Goal: Information Seeking & Learning: Learn about a topic

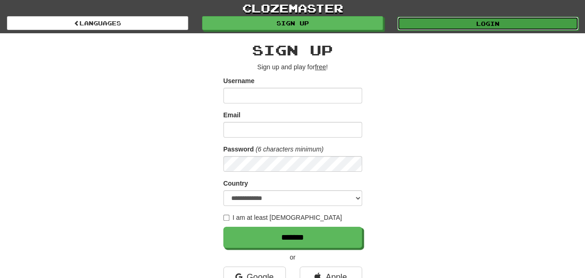
click at [489, 22] on link "Login" at bounding box center [487, 24] width 181 height 14
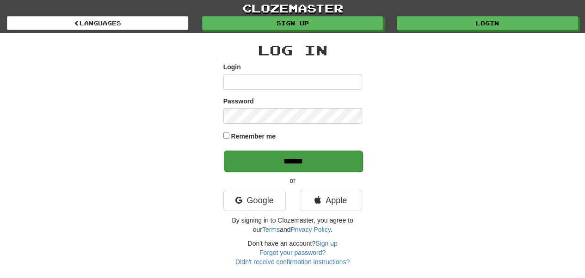
type input "**********"
click at [328, 167] on input "******" at bounding box center [293, 161] width 139 height 21
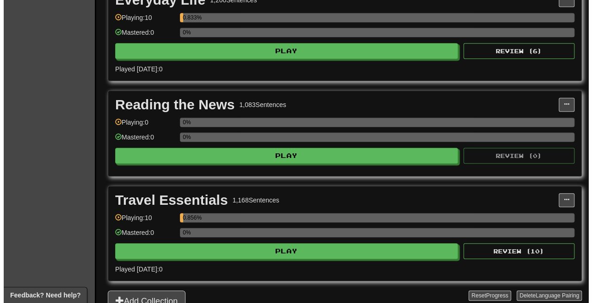
scroll to position [227, 0]
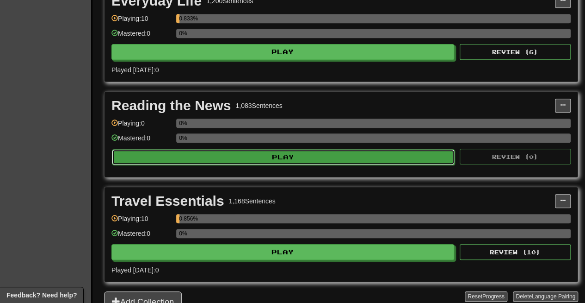
click at [335, 154] on button "Play" at bounding box center [283, 157] width 343 height 16
select select "**"
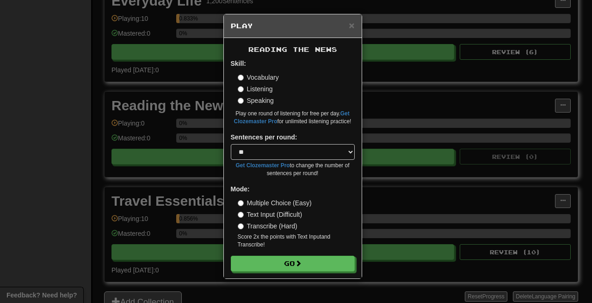
click at [279, 226] on label "Transcribe (Hard)" at bounding box center [268, 225] width 60 height 9
click at [260, 198] on label "Multiple Choice (Easy)" at bounding box center [275, 202] width 74 height 9
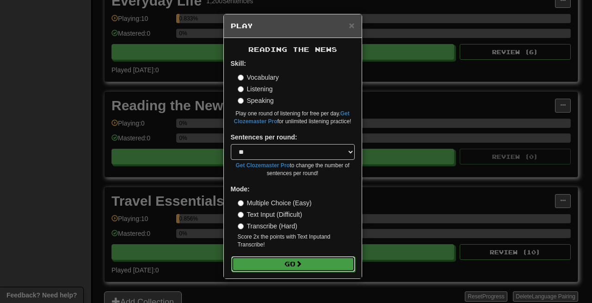
click at [291, 256] on button "Go" at bounding box center [293, 264] width 124 height 16
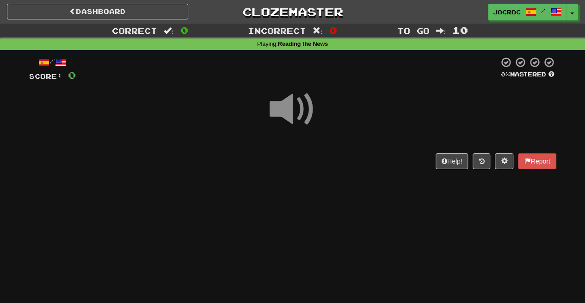
click at [285, 111] on span at bounding box center [293, 109] width 46 height 46
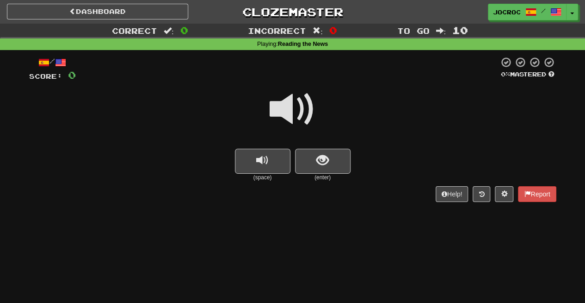
click at [285, 111] on span at bounding box center [293, 109] width 46 height 46
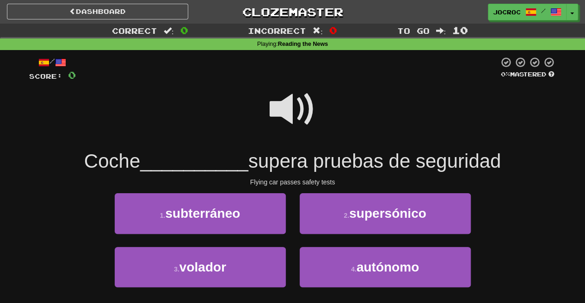
click at [295, 100] on span at bounding box center [293, 109] width 46 height 46
click at [276, 106] on span at bounding box center [293, 109] width 46 height 46
click at [273, 112] on span at bounding box center [293, 109] width 46 height 46
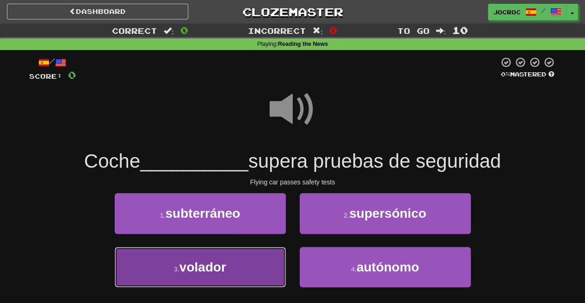
click at [214, 277] on button "3 . volador" at bounding box center [200, 267] width 171 height 40
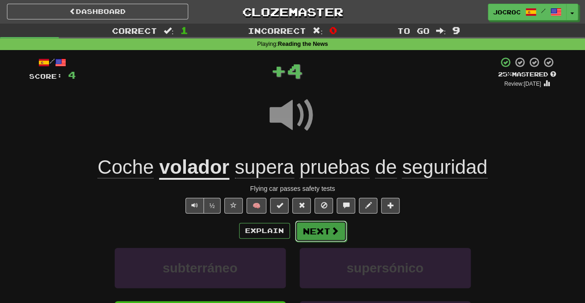
click at [329, 224] on button "Next" at bounding box center [321, 230] width 52 height 21
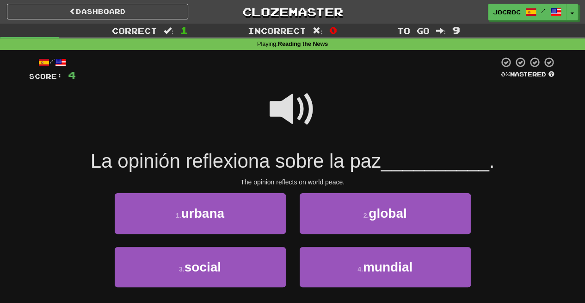
click at [286, 110] on span at bounding box center [293, 109] width 46 height 46
click at [335, 243] on div "2 . global" at bounding box center [385, 219] width 185 height 53
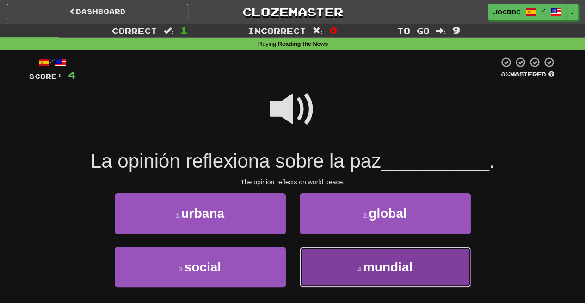
click at [332, 253] on button "4 . mundial" at bounding box center [385, 267] width 171 height 40
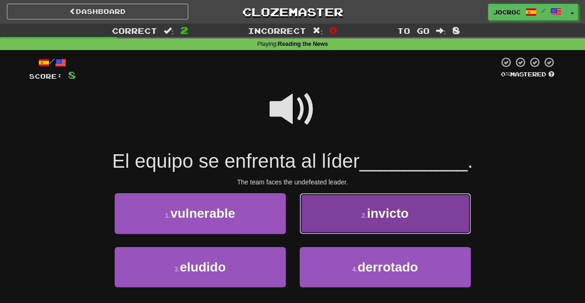
click at [312, 207] on button "2 . invicto" at bounding box center [385, 213] width 171 height 40
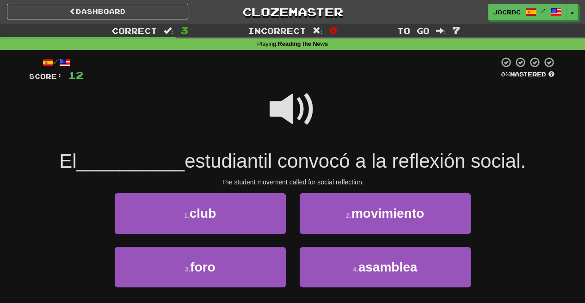
click at [282, 103] on span at bounding box center [293, 109] width 46 height 46
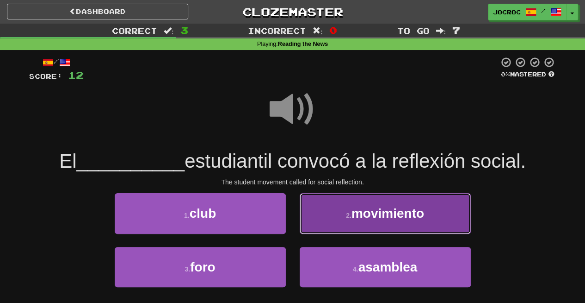
click at [371, 210] on span "movimiento" at bounding box center [388, 213] width 73 height 14
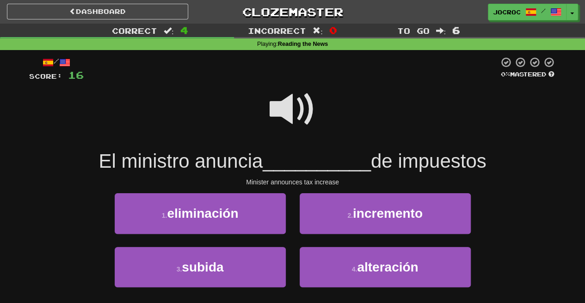
click at [285, 124] on span at bounding box center [293, 109] width 46 height 46
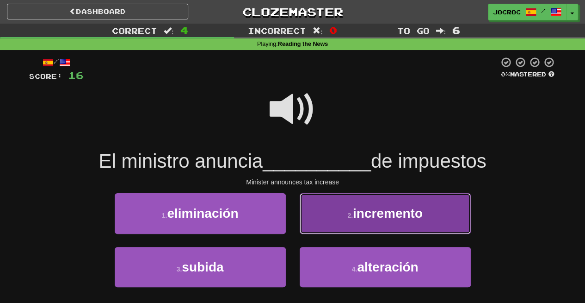
click at [331, 211] on button "2 . incremento" at bounding box center [385, 213] width 171 height 40
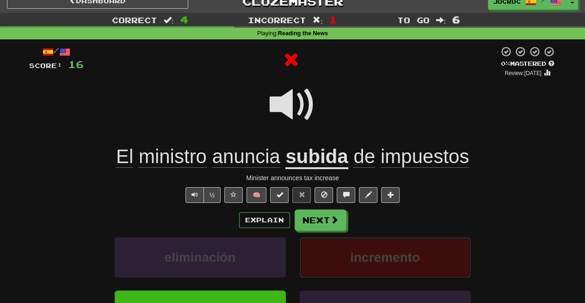
scroll to position [7, 0]
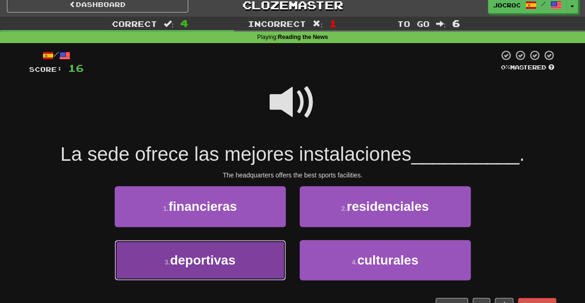
click at [247, 252] on button "3 . deportivas" at bounding box center [200, 260] width 171 height 40
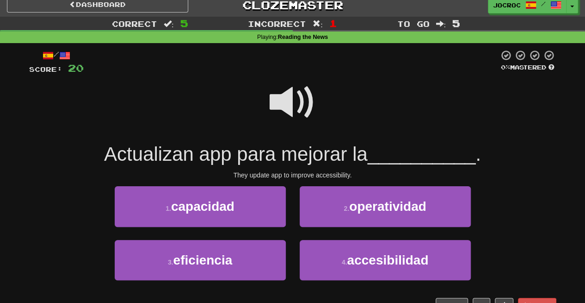
click at [290, 105] on span at bounding box center [293, 102] width 46 height 46
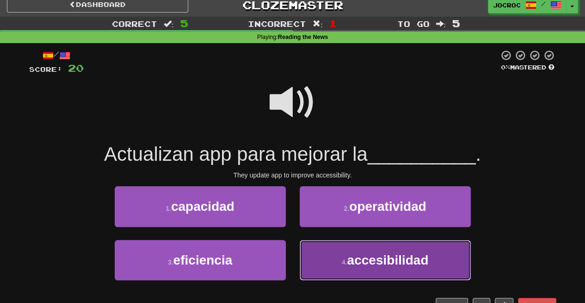
click at [340, 250] on button "4 . accesibilidad" at bounding box center [385, 260] width 171 height 40
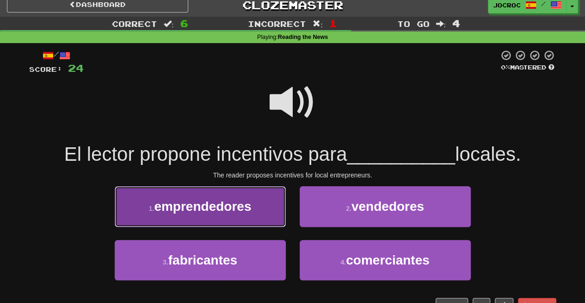
click at [231, 207] on span "emprendedores" at bounding box center [202, 206] width 97 height 14
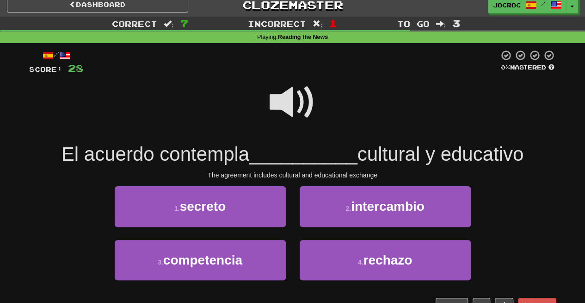
click at [276, 100] on span at bounding box center [293, 102] width 46 height 46
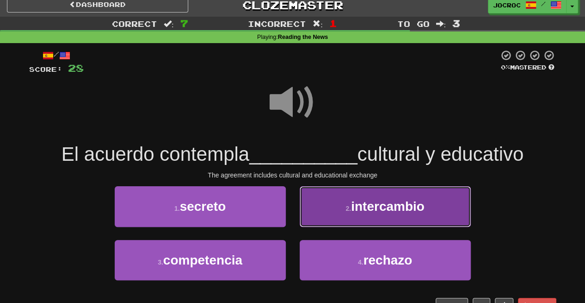
click at [361, 187] on button "2 . intercambio" at bounding box center [385, 206] width 171 height 40
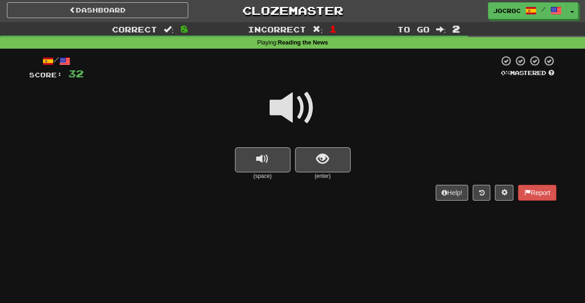
scroll to position [0, 0]
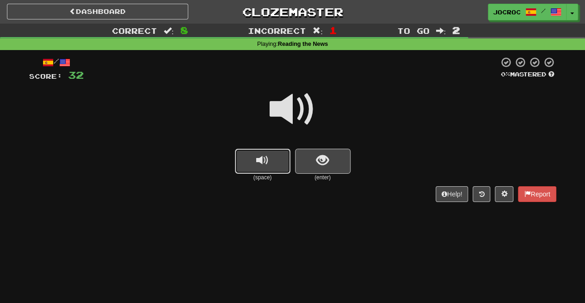
click at [275, 152] on button "replay audio" at bounding box center [263, 160] width 56 height 25
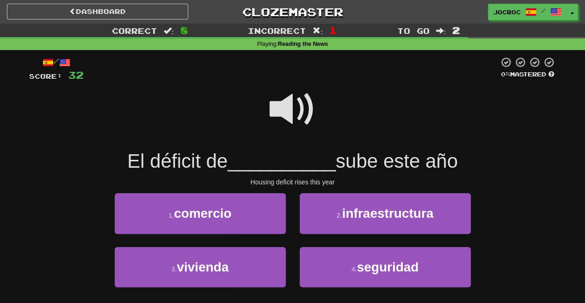
click at [275, 107] on span at bounding box center [293, 109] width 46 height 46
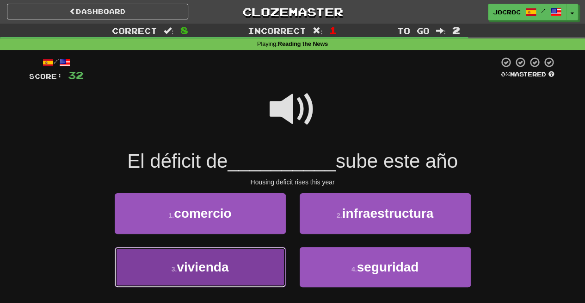
click at [205, 253] on button "3 . vivienda" at bounding box center [200, 267] width 171 height 40
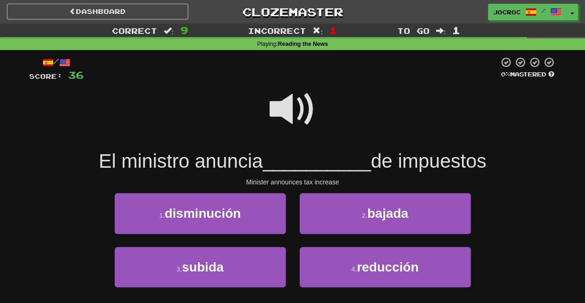
click at [290, 106] on span at bounding box center [293, 109] width 46 height 46
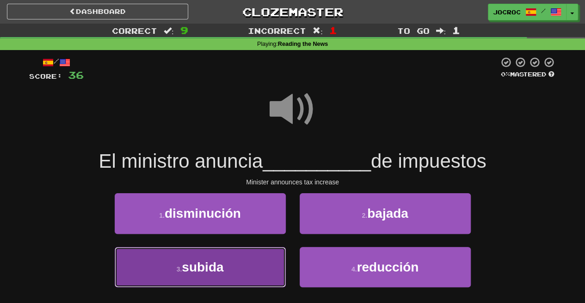
click at [244, 258] on button "3 . subida" at bounding box center [200, 267] width 171 height 40
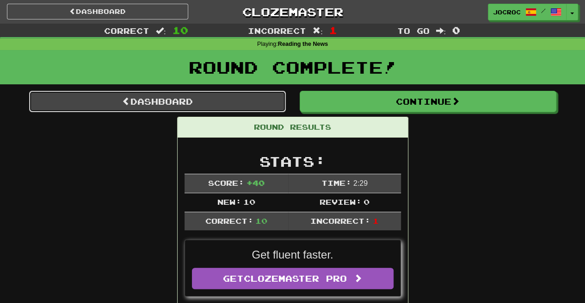
click at [224, 100] on link "Dashboard" at bounding box center [157, 101] width 257 height 21
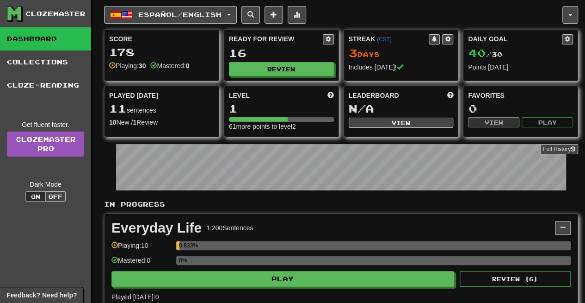
click at [387, 44] on div "Streak ( CST ) 3 Day s Includes [DATE]!" at bounding box center [401, 53] width 114 height 47
click at [385, 40] on link "( CST )" at bounding box center [384, 39] width 15 height 6
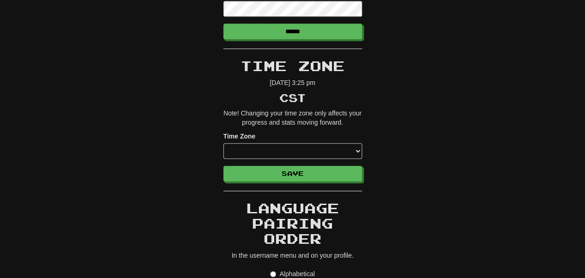
scroll to position [270, 0]
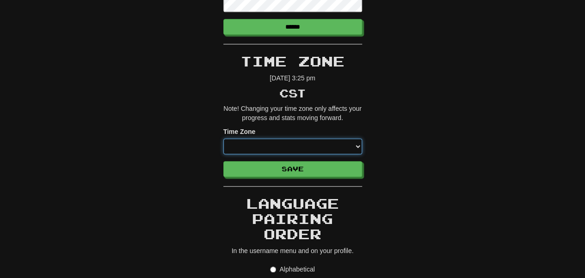
click at [307, 148] on select "**********" at bounding box center [292, 147] width 139 height 16
select select "**********"
click at [223, 139] on select "**********" at bounding box center [292, 147] width 139 height 16
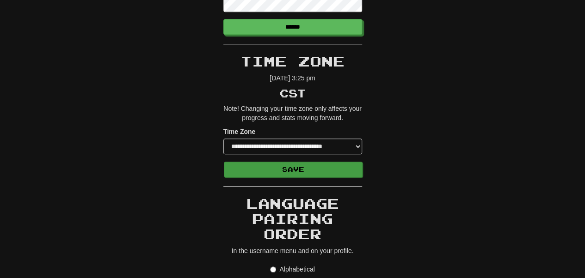
click at [338, 161] on form "**********" at bounding box center [292, 152] width 139 height 50
click at [334, 165] on button "Save" at bounding box center [293, 170] width 139 height 16
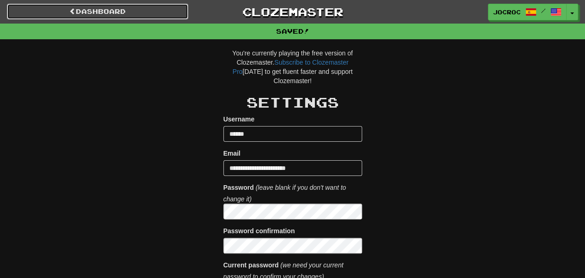
click at [158, 12] on link "Dashboard" at bounding box center [97, 12] width 181 height 16
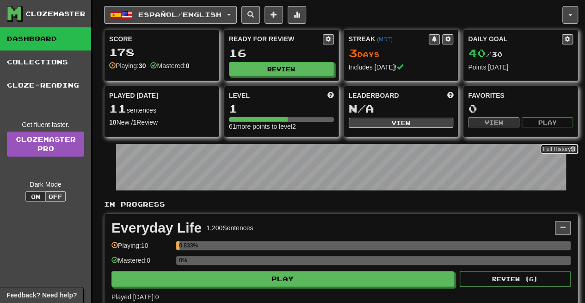
click at [567, 150] on button "Full History" at bounding box center [559, 149] width 38 height 10
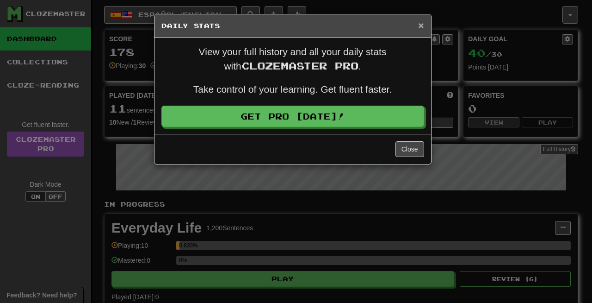
click at [420, 24] on span "×" at bounding box center [421, 25] width 6 height 11
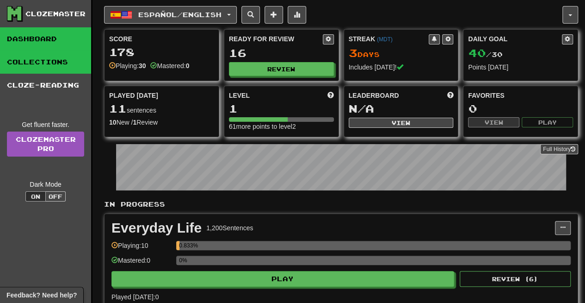
click at [59, 68] on link "Collections" at bounding box center [45, 61] width 91 height 23
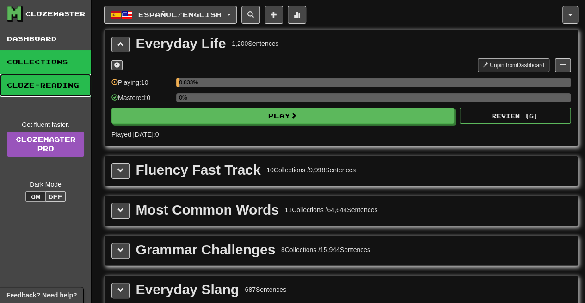
click at [62, 83] on link "Cloze-Reading" at bounding box center [45, 85] width 91 height 23
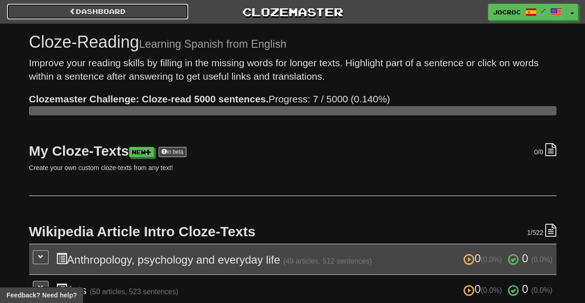
click at [104, 15] on link "Dashboard" at bounding box center [97, 12] width 181 height 16
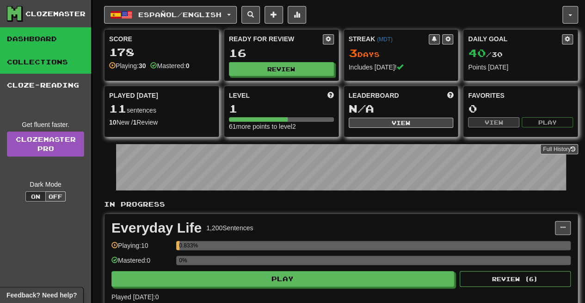
click at [61, 67] on link "Collections" at bounding box center [45, 61] width 91 height 23
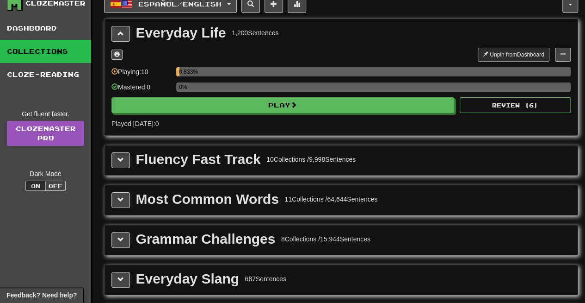
scroll to position [6, 0]
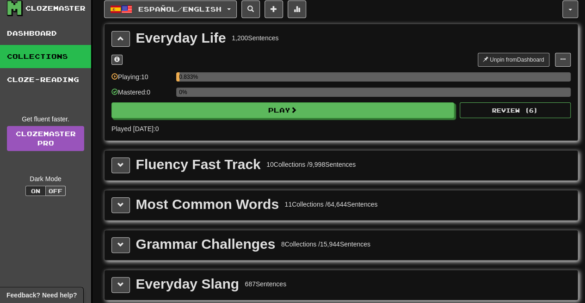
click at [119, 172] on div "Fluency Fast Track 10 Collections / 9,998 Sentences" at bounding box center [341, 165] width 473 height 30
click at [119, 168] on button at bounding box center [120, 165] width 19 height 16
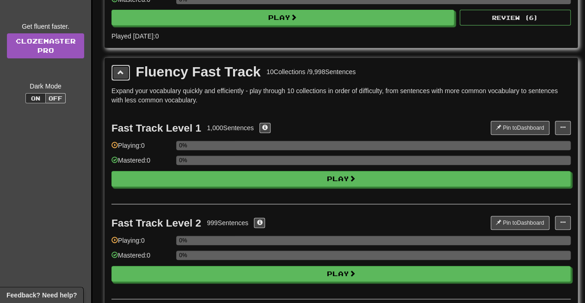
scroll to position [93, 0]
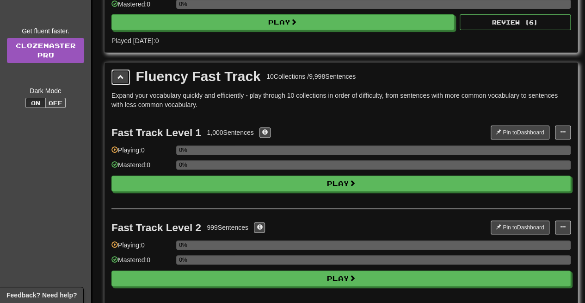
click at [116, 72] on button at bounding box center [120, 77] width 19 height 16
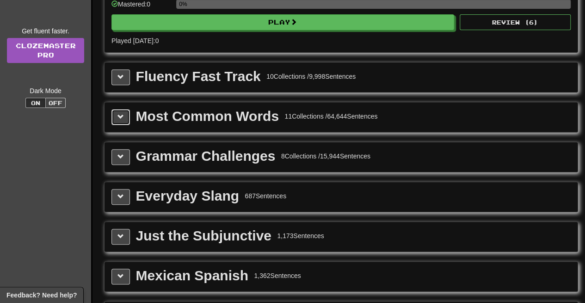
click at [125, 113] on button at bounding box center [120, 117] width 19 height 16
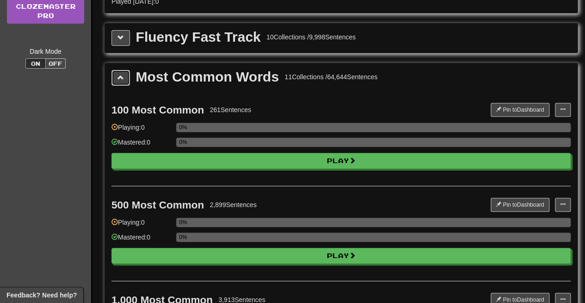
scroll to position [130, 0]
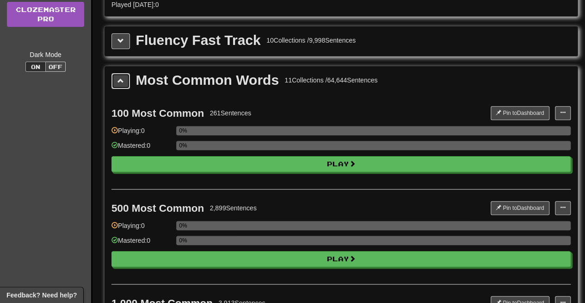
click at [122, 82] on button at bounding box center [120, 81] width 19 height 16
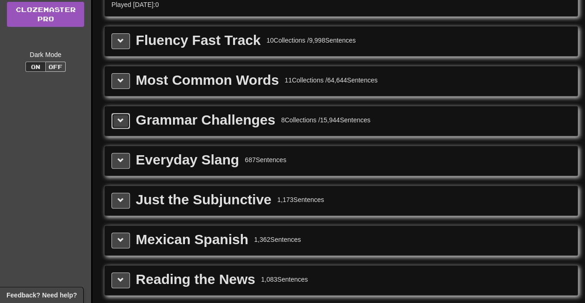
click at [121, 118] on span at bounding box center [120, 120] width 6 height 6
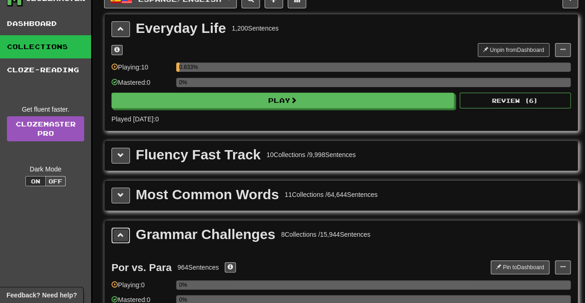
scroll to position [14, 0]
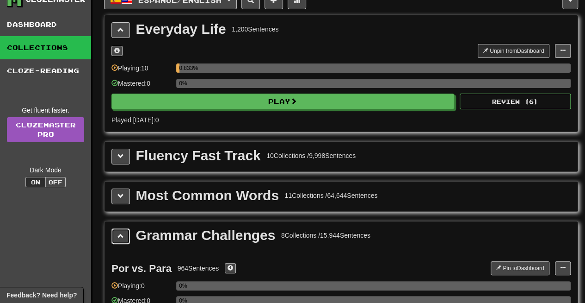
click at [117, 232] on span at bounding box center [120, 235] width 6 height 6
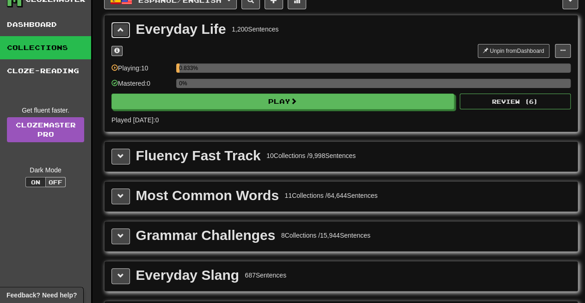
click at [124, 34] on button at bounding box center [120, 30] width 19 height 16
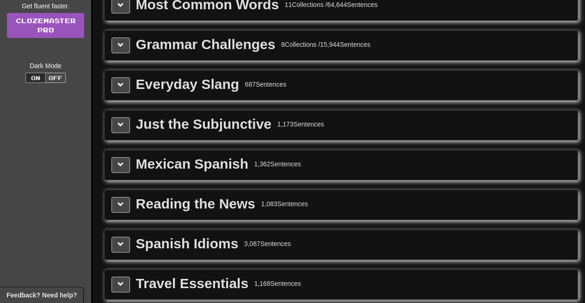
scroll to position [118, 0]
click at [120, 84] on span at bounding box center [120, 84] width 6 height 6
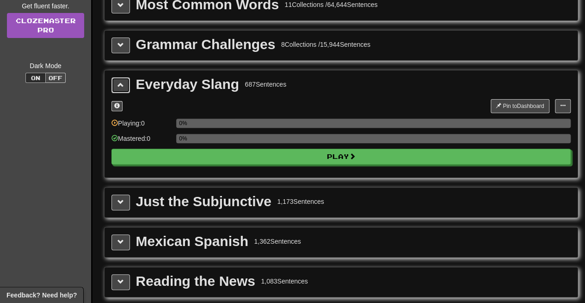
click at [126, 84] on button at bounding box center [120, 85] width 19 height 16
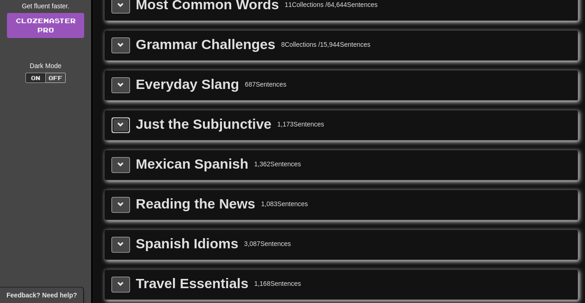
click at [118, 124] on span at bounding box center [120, 124] width 6 height 6
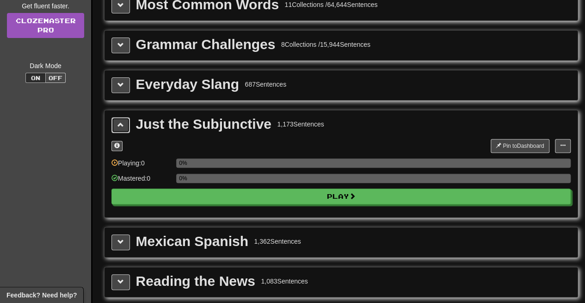
click at [118, 123] on span at bounding box center [120, 124] width 6 height 6
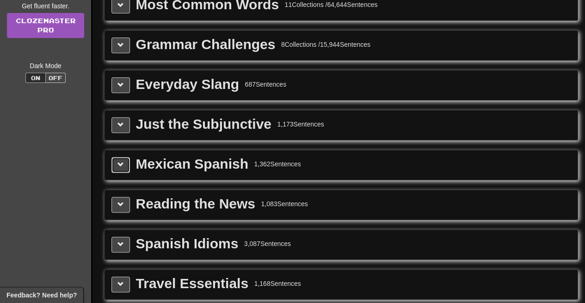
click at [126, 166] on button at bounding box center [120, 165] width 19 height 16
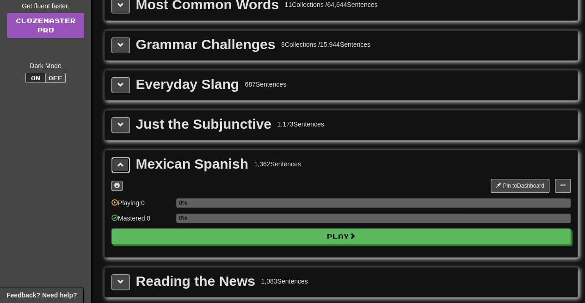
click at [115, 161] on button at bounding box center [120, 165] width 19 height 16
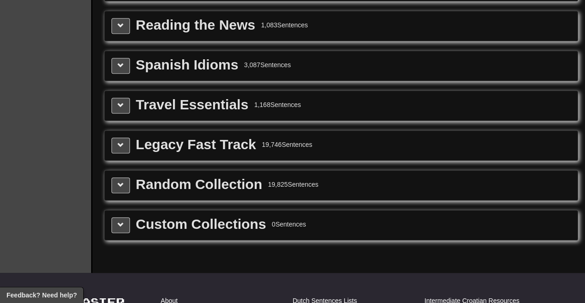
scroll to position [298, 0]
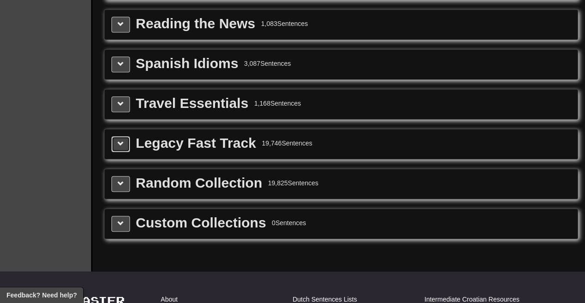
click at [123, 143] on button at bounding box center [120, 144] width 19 height 16
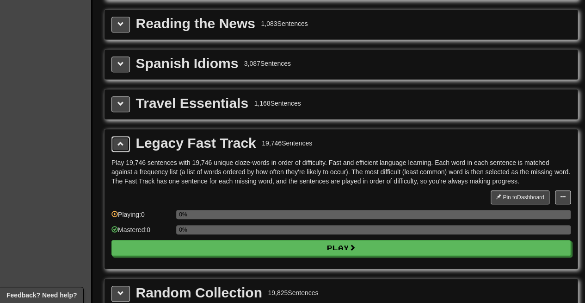
click at [123, 140] on span at bounding box center [120, 143] width 6 height 6
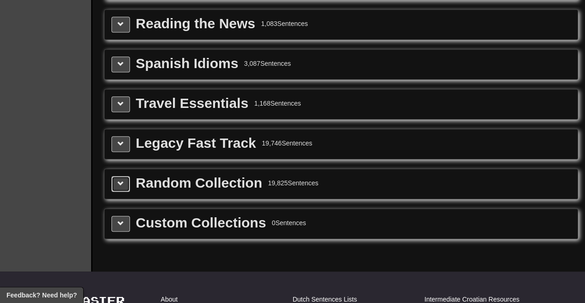
click at [124, 178] on button at bounding box center [120, 184] width 19 height 16
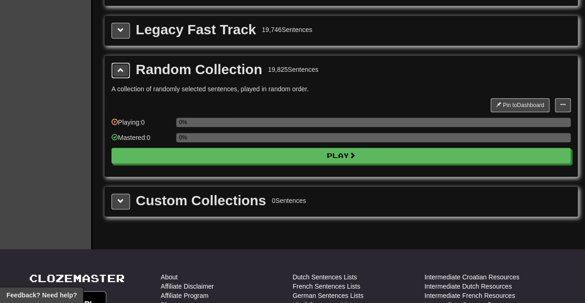
scroll to position [406, 0]
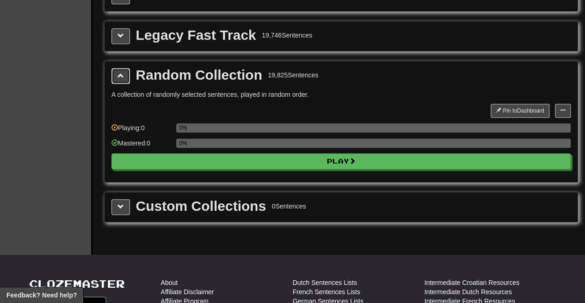
click at [119, 68] on button at bounding box center [120, 76] width 19 height 16
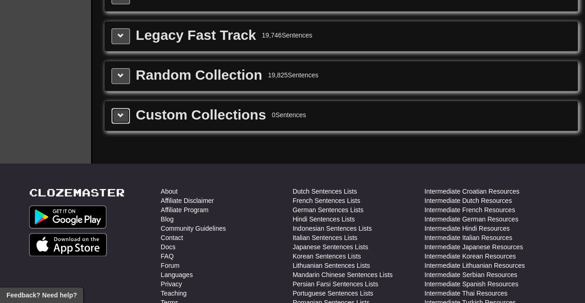
click at [121, 112] on span at bounding box center [120, 115] width 6 height 6
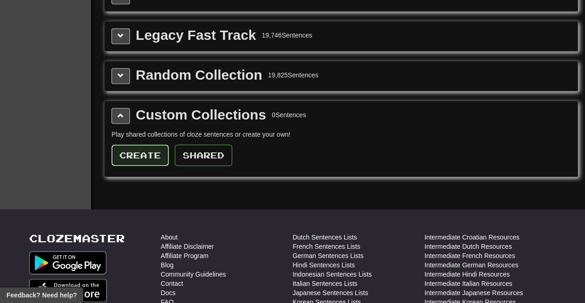
click at [143, 144] on button "Create" at bounding box center [139, 154] width 57 height 21
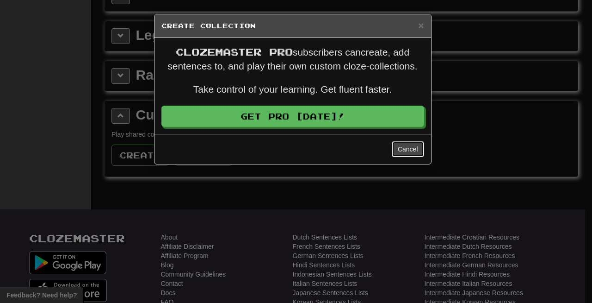
click at [414, 150] on button "Cancel" at bounding box center [408, 149] width 32 height 16
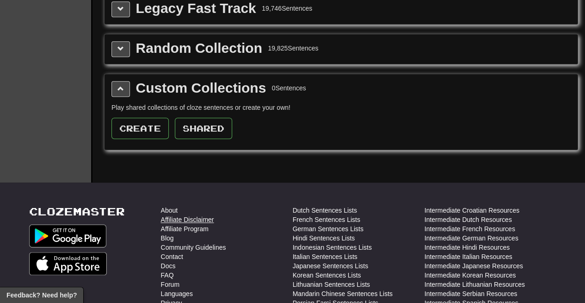
scroll to position [433, 0]
click at [120, 86] on span at bounding box center [120, 89] width 6 height 6
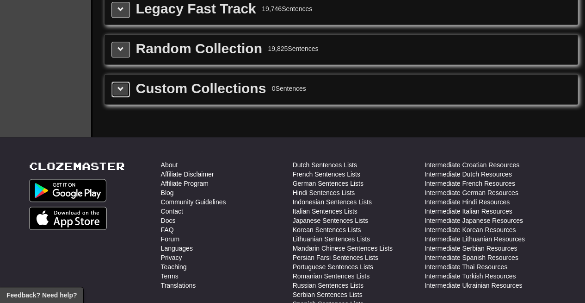
scroll to position [0, 0]
